Goal: Task Accomplishment & Management: Manage account settings

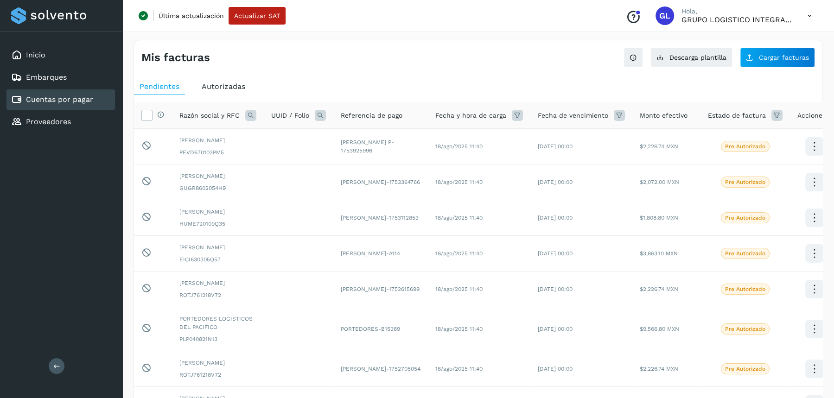
click at [807, 18] on icon at bounding box center [809, 15] width 19 height 19
click at [736, 58] on div "Cerrar sesión" at bounding box center [763, 60] width 110 height 18
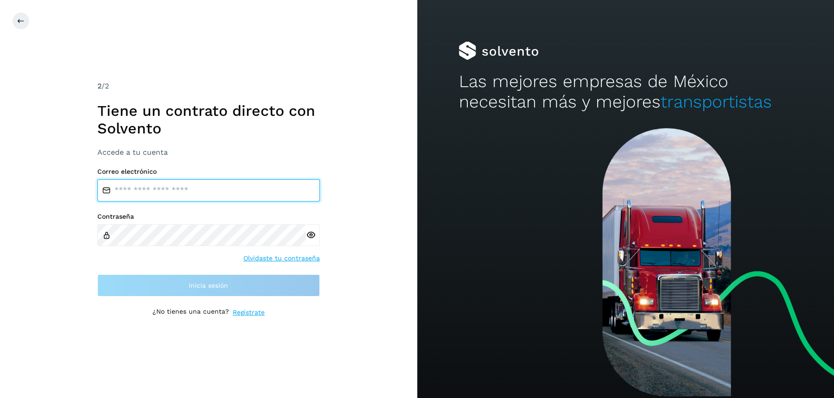
type input "**********"
